Goal: Information Seeking & Learning: Learn about a topic

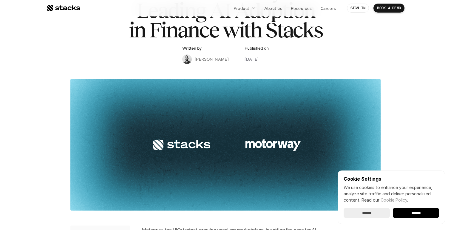
scroll to position [70, 0]
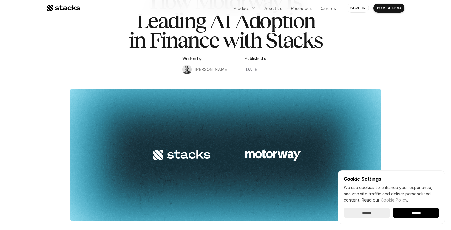
drag, startPoint x: 194, startPoint y: 70, endPoint x: 230, endPoint y: 69, distance: 36.4
click at [230, 69] on div "Written by [PERSON_NAME] Published on [DATE]" at bounding box center [225, 65] width 87 height 18
drag, startPoint x: 192, startPoint y: 70, endPoint x: 234, endPoint y: 70, distance: 41.5
click at [234, 70] on div "Written by [PERSON_NAME] Published on [DATE]" at bounding box center [225, 65] width 87 height 18
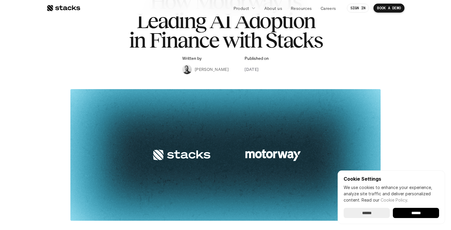
copy p "[PERSON_NAME]"
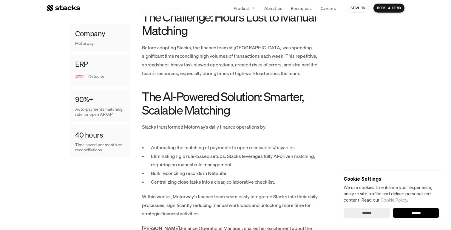
scroll to position [367, 0]
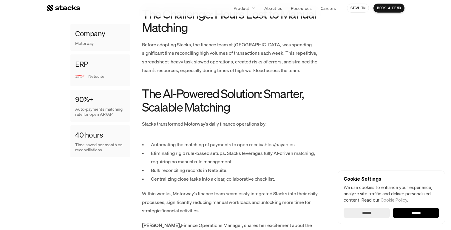
click at [259, 70] on p "Before adopting Stacks, the finance team at [GEOGRAPHIC_DATA] was spending sign…" at bounding box center [231, 57] width 179 height 34
click at [267, 61] on p "Before adopting Stacks, the finance team at [GEOGRAPHIC_DATA] was spending sign…" at bounding box center [231, 57] width 179 height 34
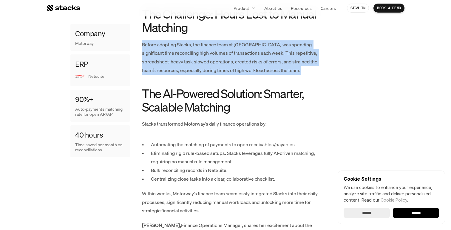
click at [267, 61] on p "Before adopting Stacks, the finance team at [GEOGRAPHIC_DATA] was spending sign…" at bounding box center [231, 57] width 179 height 34
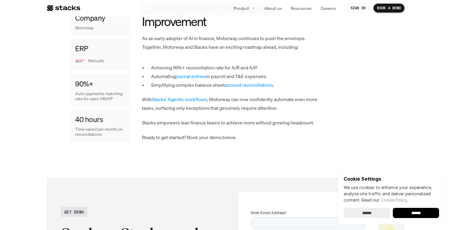
scroll to position [874, 0]
